Goal: Task Accomplishment & Management: Use online tool/utility

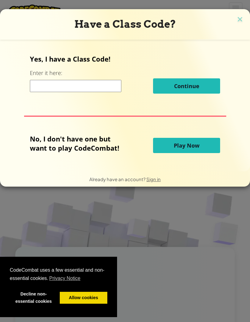
click at [61, 86] on input at bounding box center [75, 86] width 91 height 12
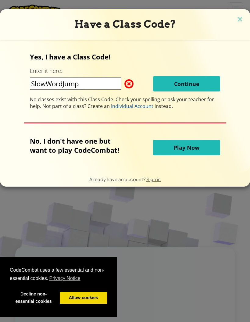
type input "SlowWordJump"
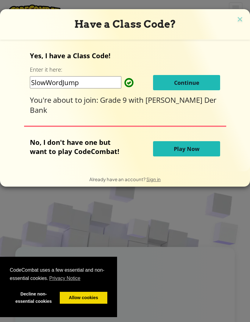
click at [191, 82] on span "Continue" at bounding box center [186, 82] width 25 height 7
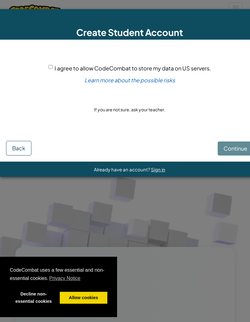
click at [56, 68] on span "I agree to allow CodeCombat to store my data on US servers." at bounding box center [133, 68] width 156 height 7
click at [52, 68] on input "I agree to allow CodeCombat to store my data on US servers." at bounding box center [50, 67] width 4 height 4
checkbox input "true"
click at [237, 151] on span "Continue" at bounding box center [236, 148] width 24 height 7
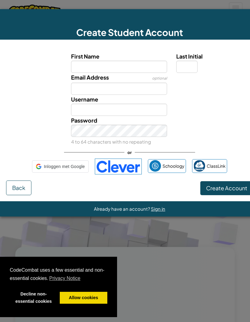
scroll to position [0, 9]
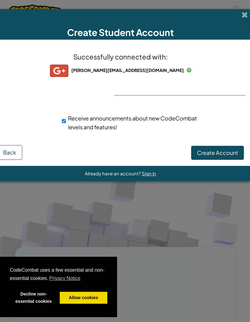
click at [222, 156] on button "Create Account" at bounding box center [217, 153] width 53 height 14
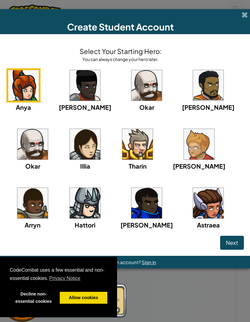
click at [209, 210] on img at bounding box center [208, 203] width 30 height 30
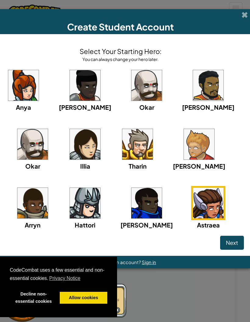
click at [236, 242] on span "Next" at bounding box center [232, 242] width 12 height 7
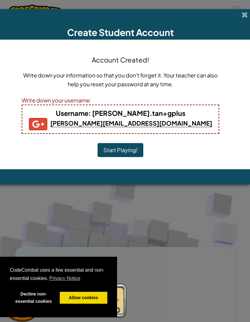
click at [131, 151] on button "Start Playing!" at bounding box center [121, 150] width 46 height 14
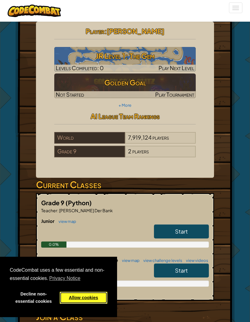
click at [72, 300] on link "Allow cookies" at bounding box center [84, 298] width 48 height 12
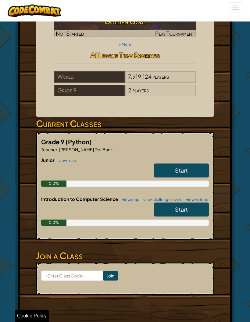
scroll to position [61, 0]
click at [182, 212] on span "Start" at bounding box center [181, 209] width 13 height 7
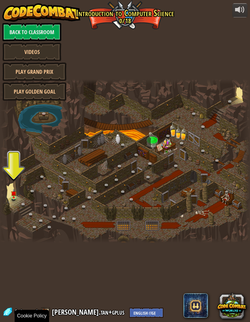
click at [18, 190] on div at bounding box center [125, 160] width 250 height 163
click at [16, 190] on img at bounding box center [13, 193] width 5 height 9
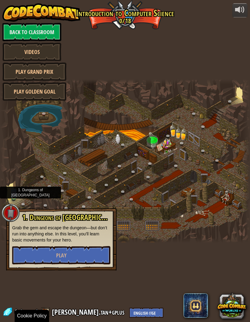
click at [25, 259] on button "Play" at bounding box center [61, 255] width 98 height 18
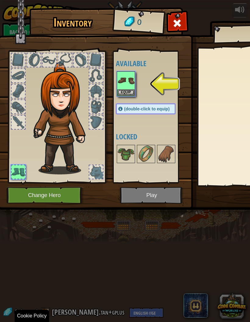
click at [120, 91] on button "Equip" at bounding box center [125, 92] width 17 height 6
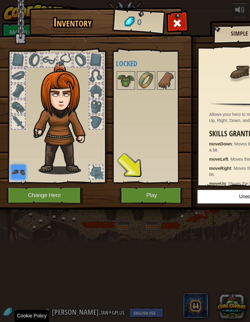
click at [130, 78] on img at bounding box center [125, 80] width 17 height 17
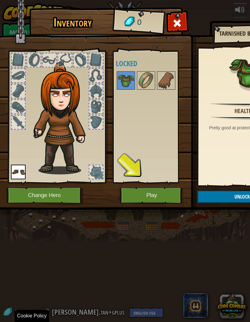
click at [128, 77] on img at bounding box center [125, 80] width 17 height 17
click at [145, 82] on img at bounding box center [146, 80] width 17 height 17
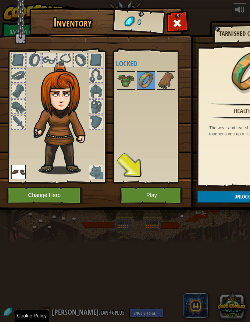
click at [164, 79] on img at bounding box center [166, 80] width 17 height 17
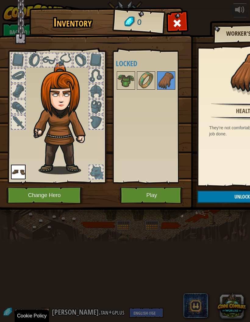
click at [21, 62] on div at bounding box center [18, 59] width 13 height 13
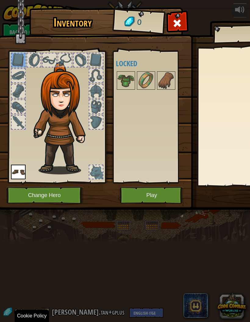
click at [17, 171] on img at bounding box center [18, 172] width 15 height 15
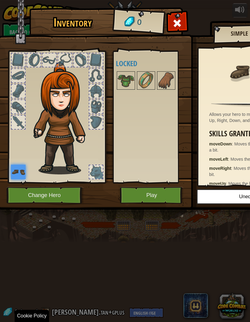
click at [90, 59] on div at bounding box center [95, 59] width 13 height 13
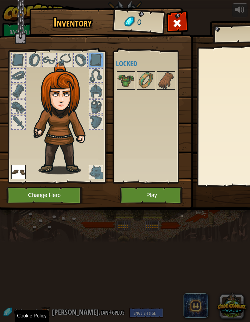
click at [88, 71] on img at bounding box center [64, 118] width 66 height 112
